Goal: Book appointment/travel/reservation

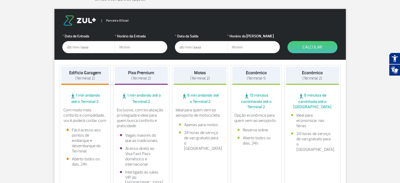
scroll to position [79, 0]
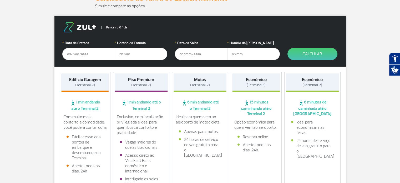
click at [97, 53] on input "text" at bounding box center [88, 54] width 53 height 12
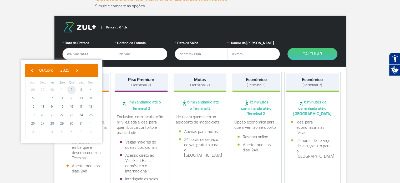
click at [69, 89] on span "2" at bounding box center [71, 90] width 8 height 8
type input "[DATE]"
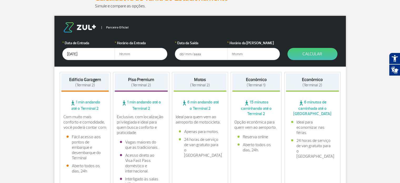
click at [128, 55] on input "text" at bounding box center [141, 54] width 53 height 12
type input "16:00"
click at [194, 53] on input "text" at bounding box center [201, 54] width 53 height 12
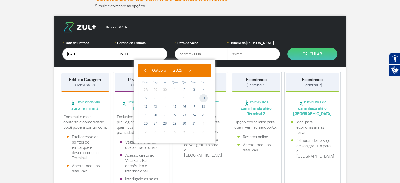
click at [206, 98] on span "11" at bounding box center [203, 98] width 8 height 8
type input "[DATE]"
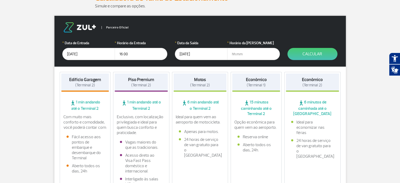
drag, startPoint x: 249, startPoint y: 54, endPoint x: 247, endPoint y: 57, distance: 3.6
click at [249, 54] on input "text" at bounding box center [253, 54] width 53 height 12
type input "11:30"
click at [305, 54] on button "Calcular" at bounding box center [313, 54] width 50 height 12
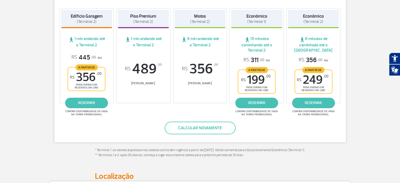
scroll to position [105, 0]
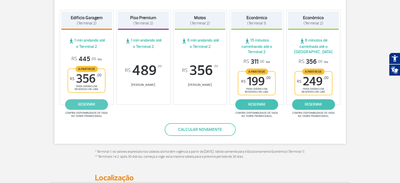
click at [98, 103] on link "reservar" at bounding box center [86, 104] width 43 height 11
